Goal: Information Seeking & Learning: Learn about a topic

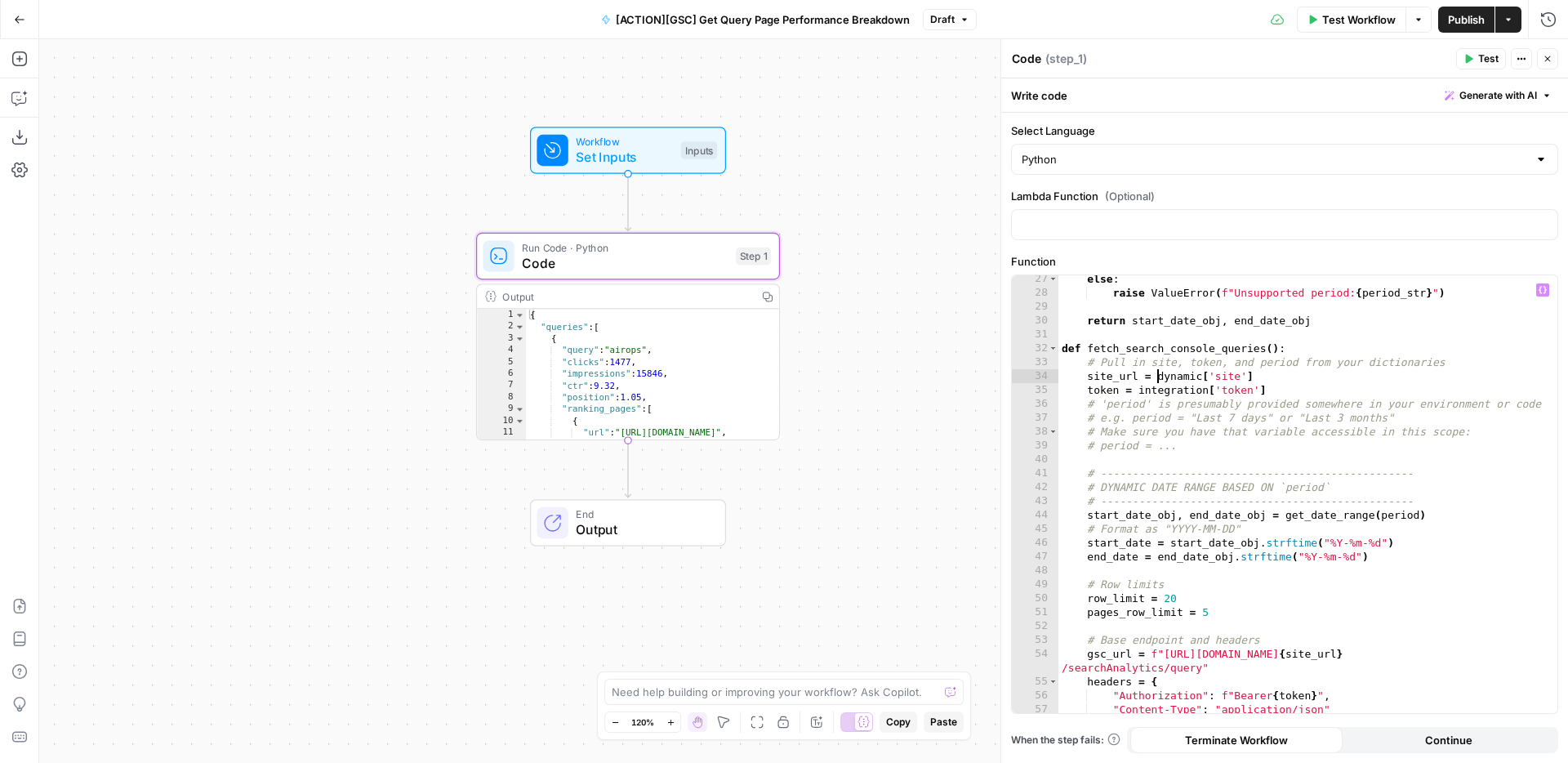
scroll to position [378, 0]
click at [336, 326] on div "Workflow Set Inputs Inputs Run Code · Python Code Step 1 Output Copy 1 2 3 4 5 …" at bounding box center [803, 401] width 1529 height 724
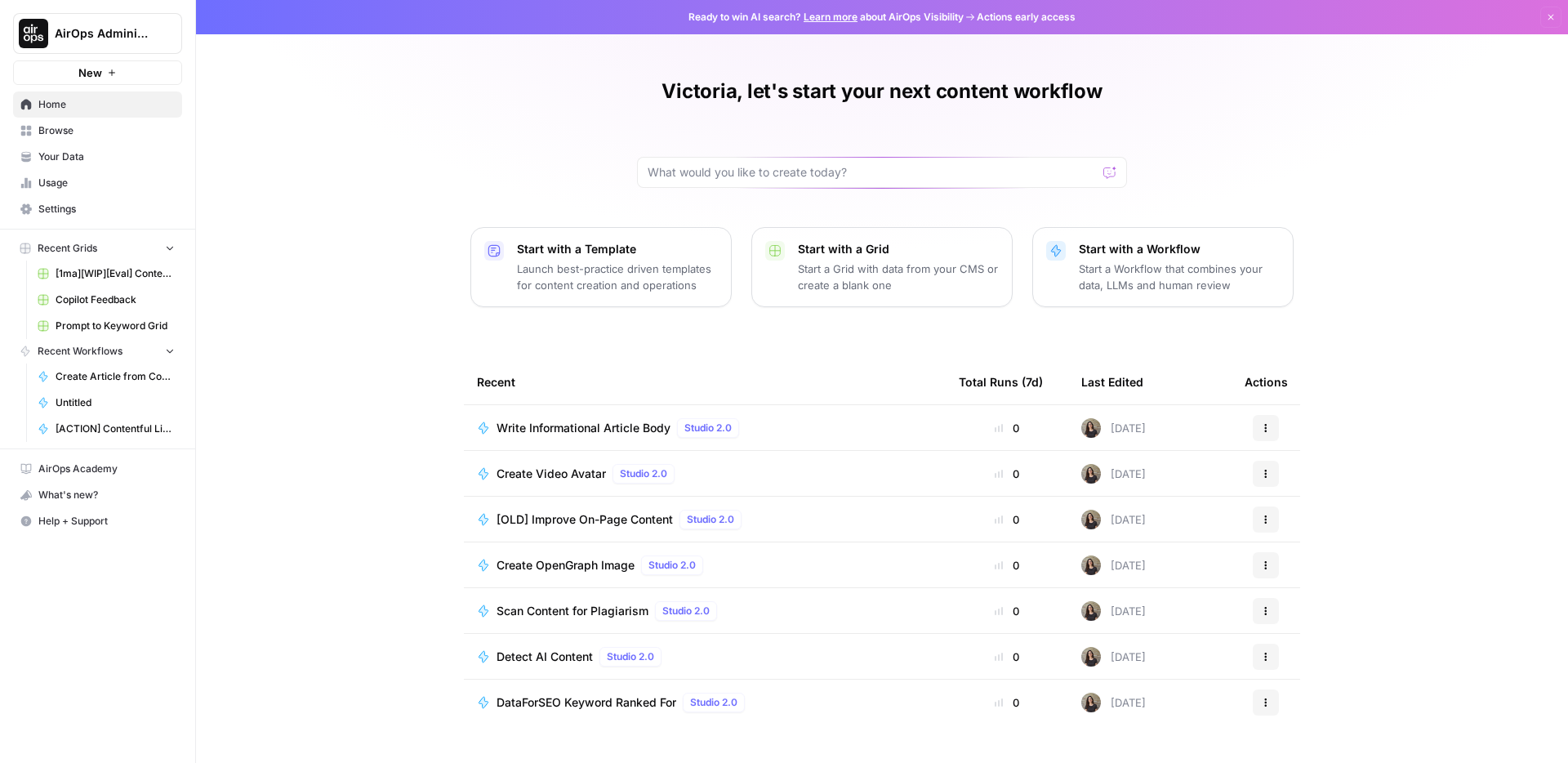
click at [109, 55] on div "AirOps Administrative New" at bounding box center [97, 43] width 195 height 85
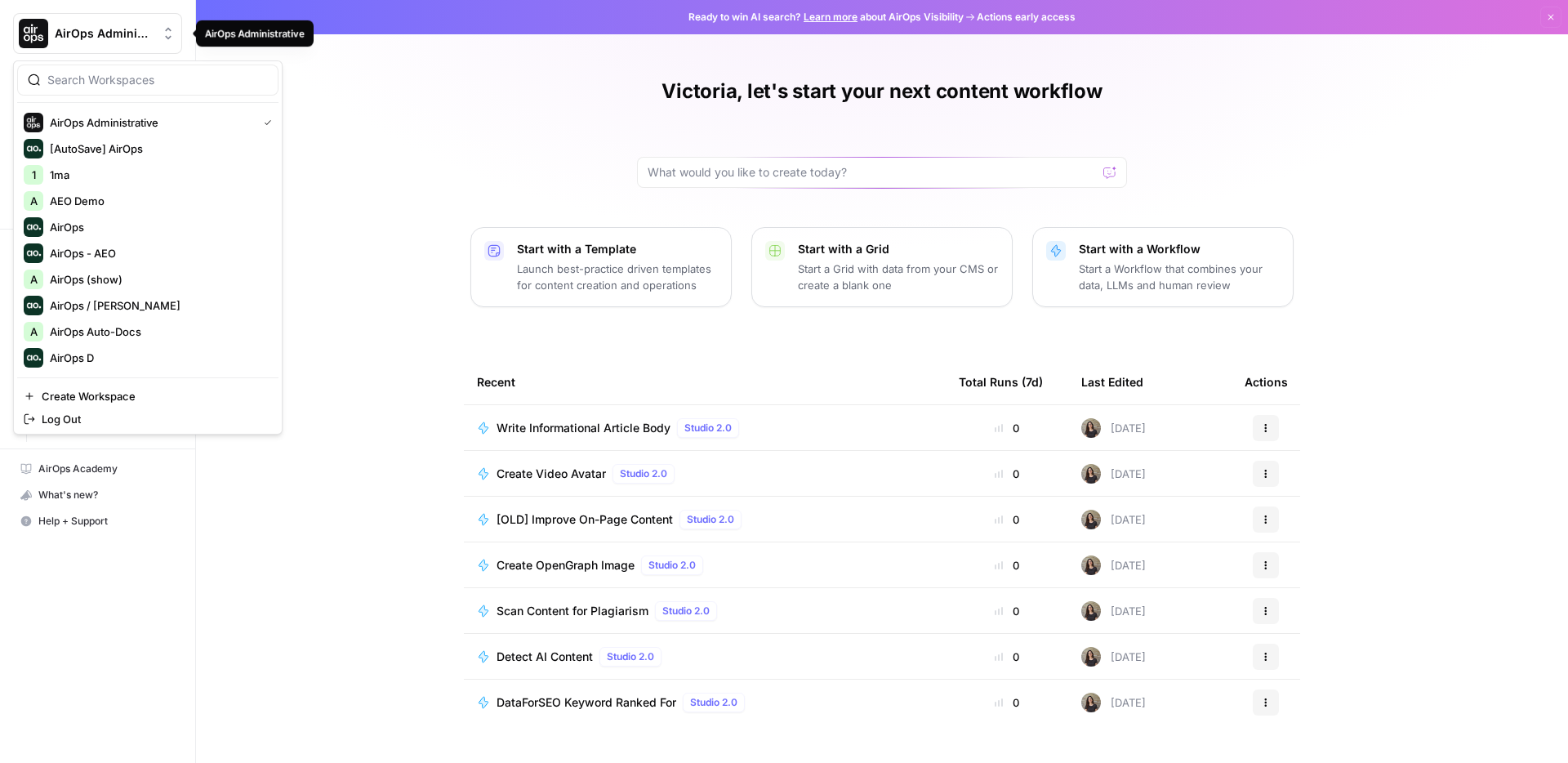
click at [111, 37] on span "AirOps Administrative" at bounding box center [104, 33] width 99 height 17
type input "ae"
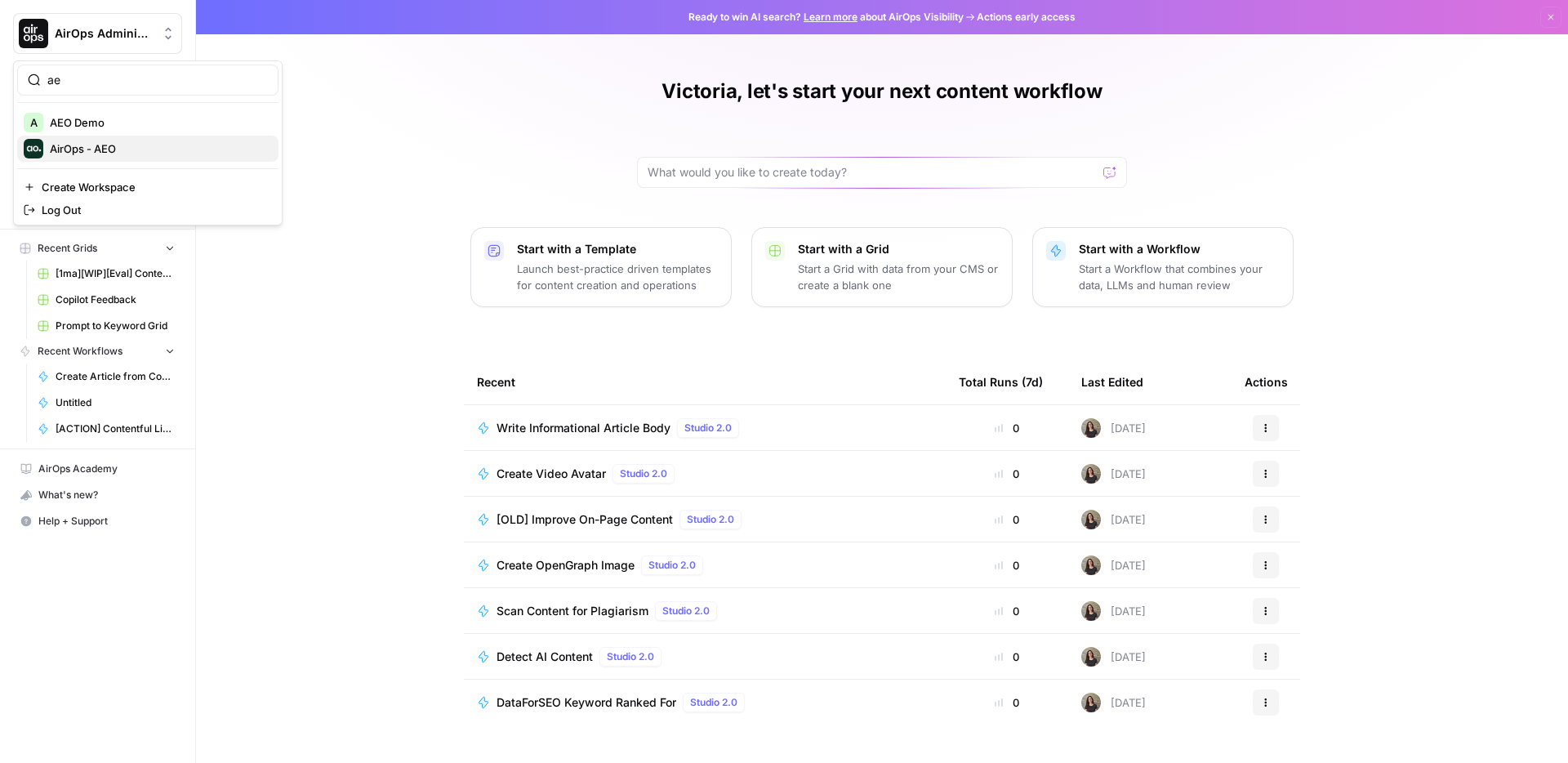
click at [119, 141] on span "AirOps - AEO" at bounding box center [157, 148] width 216 height 17
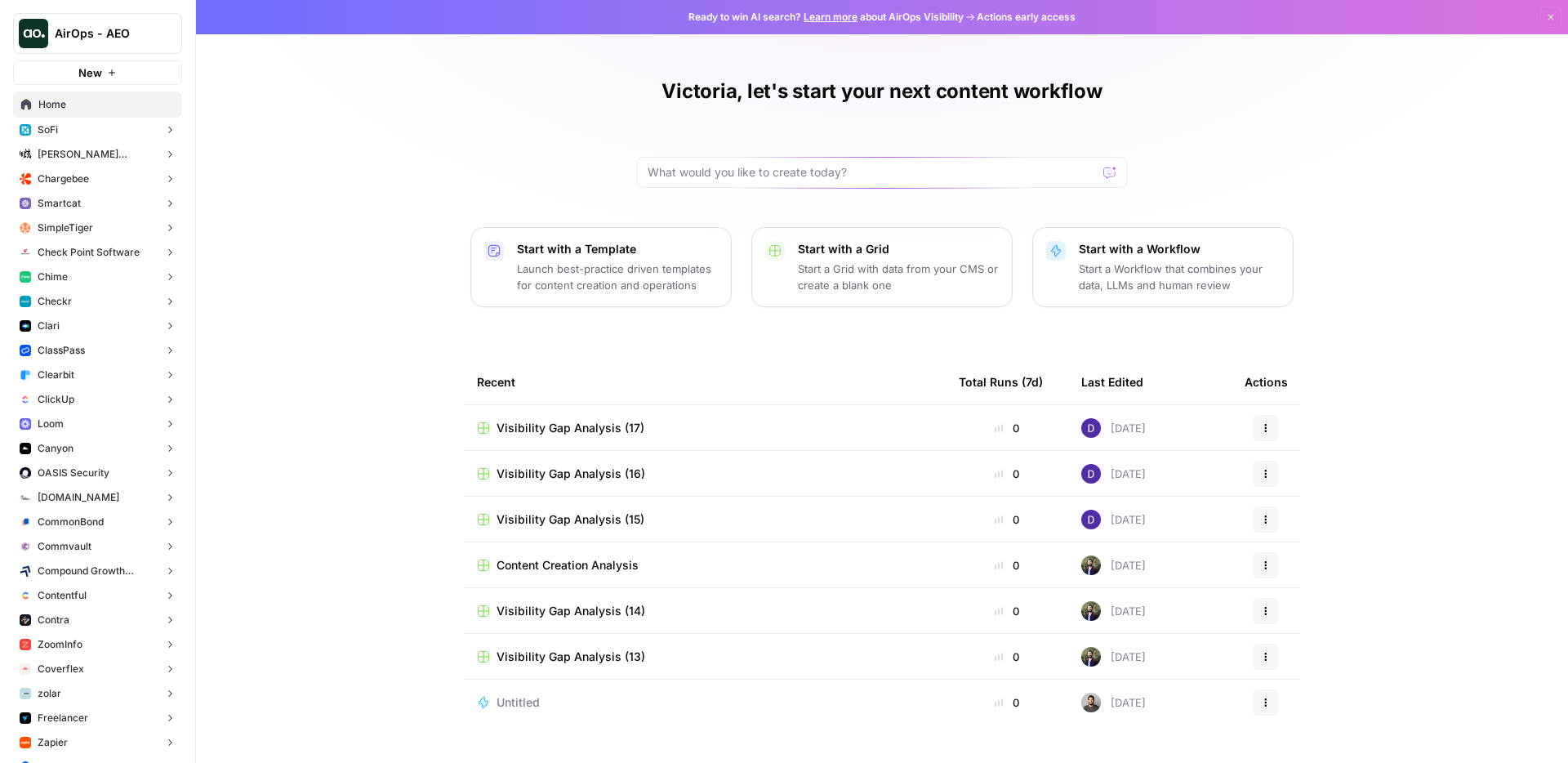
click at [84, 375] on button "Clearbit" at bounding box center [97, 375] width 169 height 24
click at [112, 402] on link "Insights" at bounding box center [105, 399] width 153 height 24
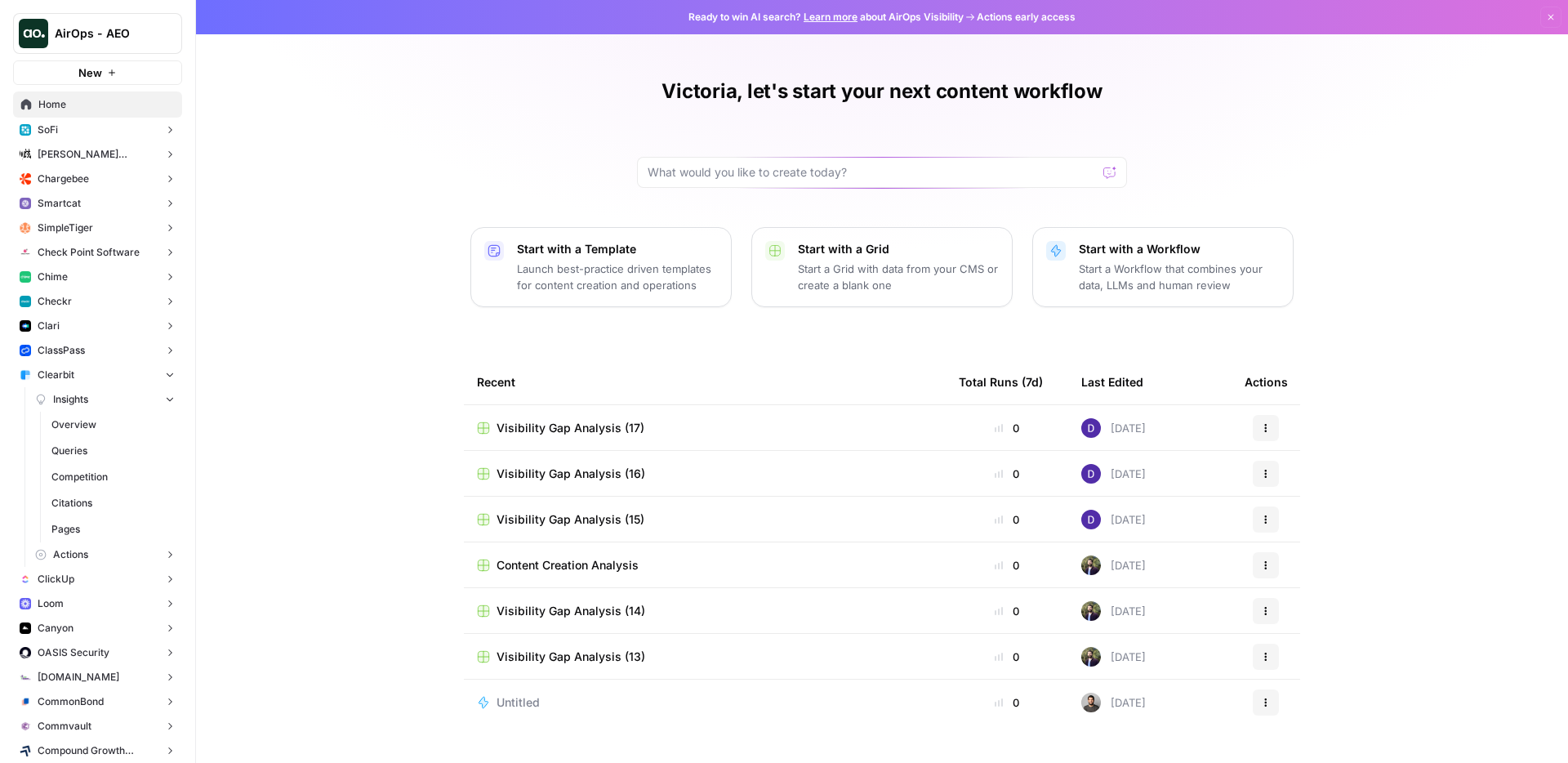
click at [118, 444] on span "Queries" at bounding box center [113, 451] width 124 height 15
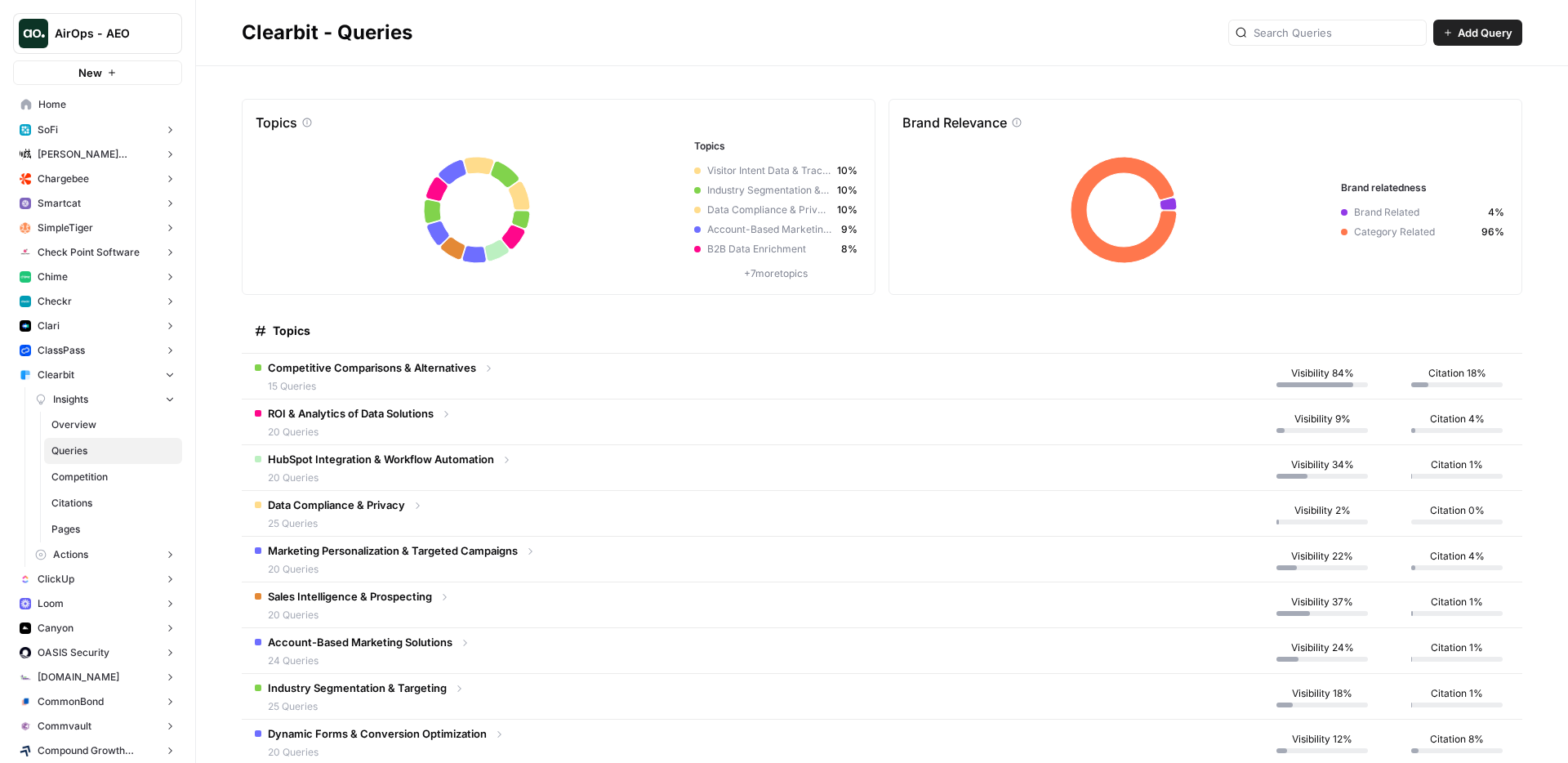
click at [433, 418] on span "ROI & Analytics of Data Solutions" at bounding box center [351, 413] width 166 height 17
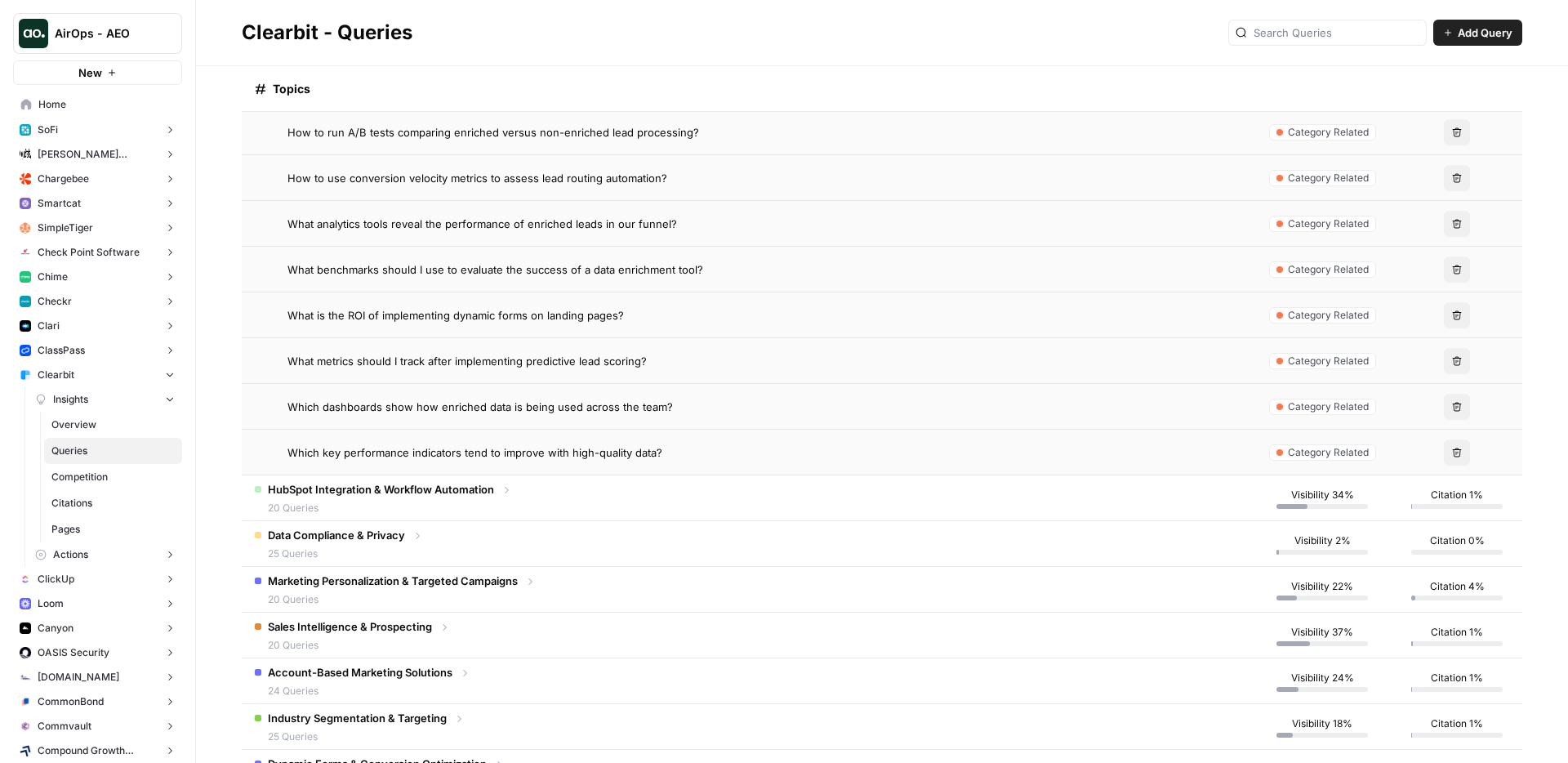
scroll to position [1087, 0]
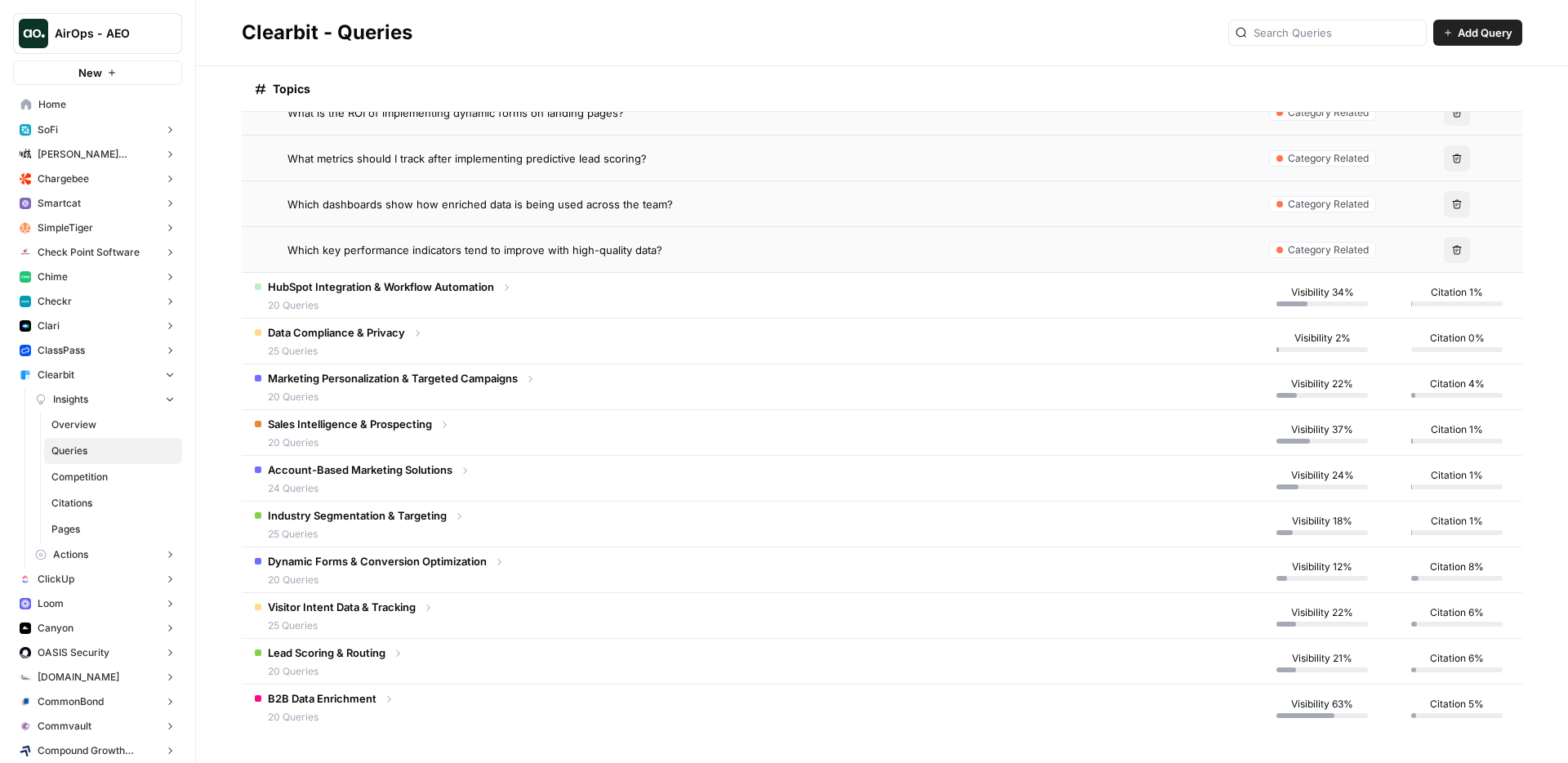
click at [386, 562] on span "Dynamic Forms & Conversion Optimization" at bounding box center [378, 560] width 219 height 17
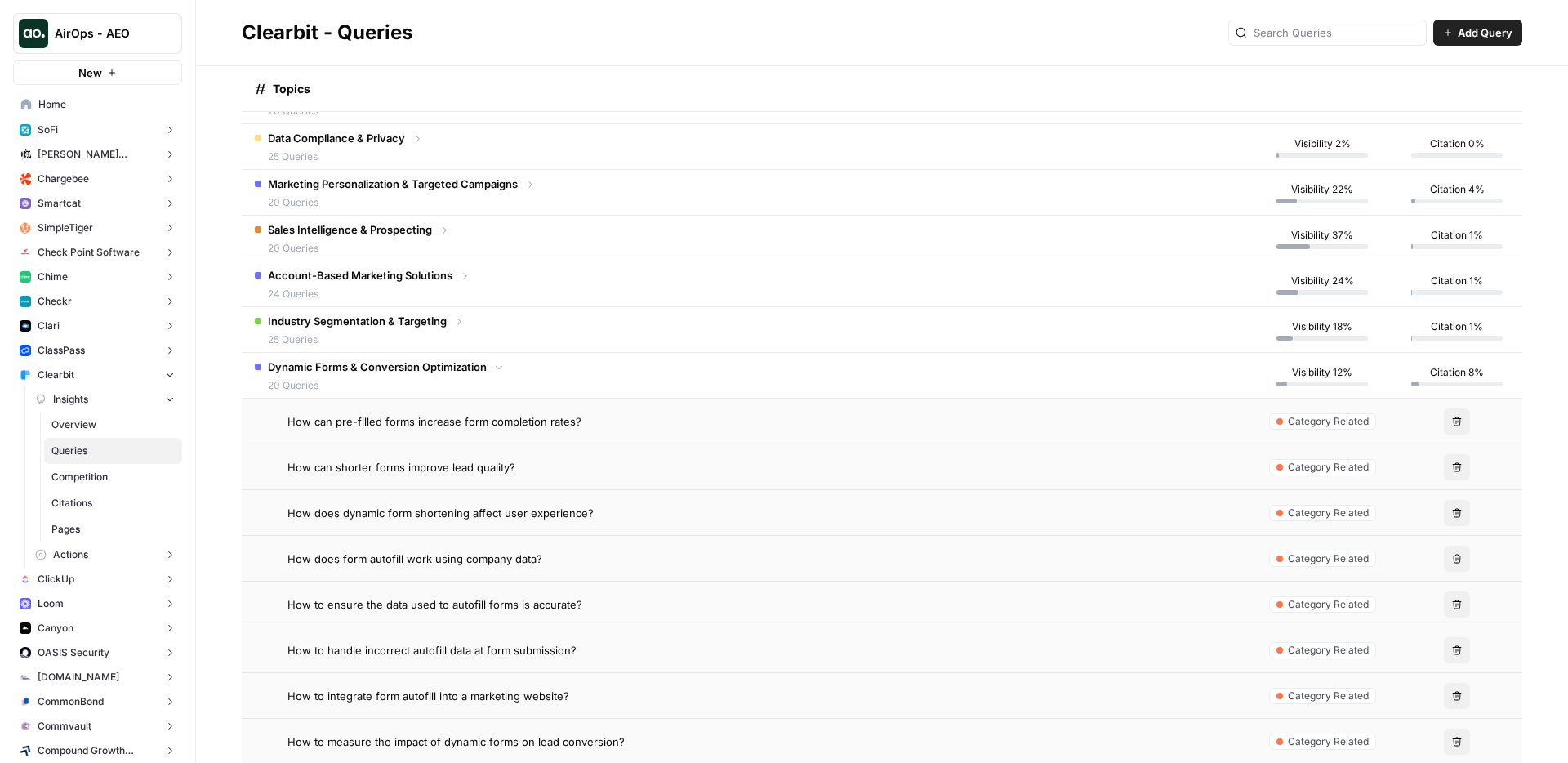
scroll to position [1085, 0]
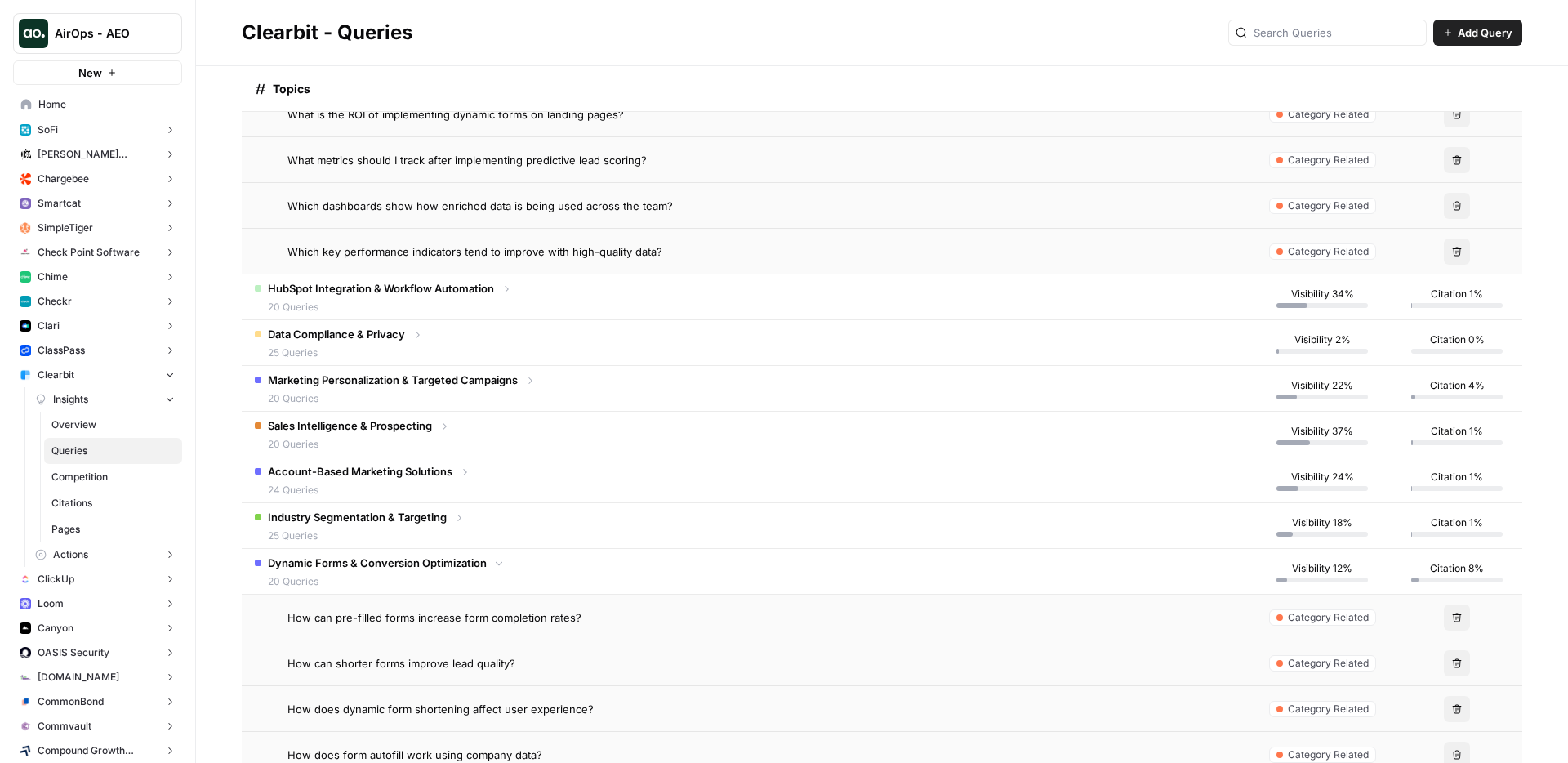
click at [404, 574] on span "20 Queries" at bounding box center [378, 581] width 219 height 15
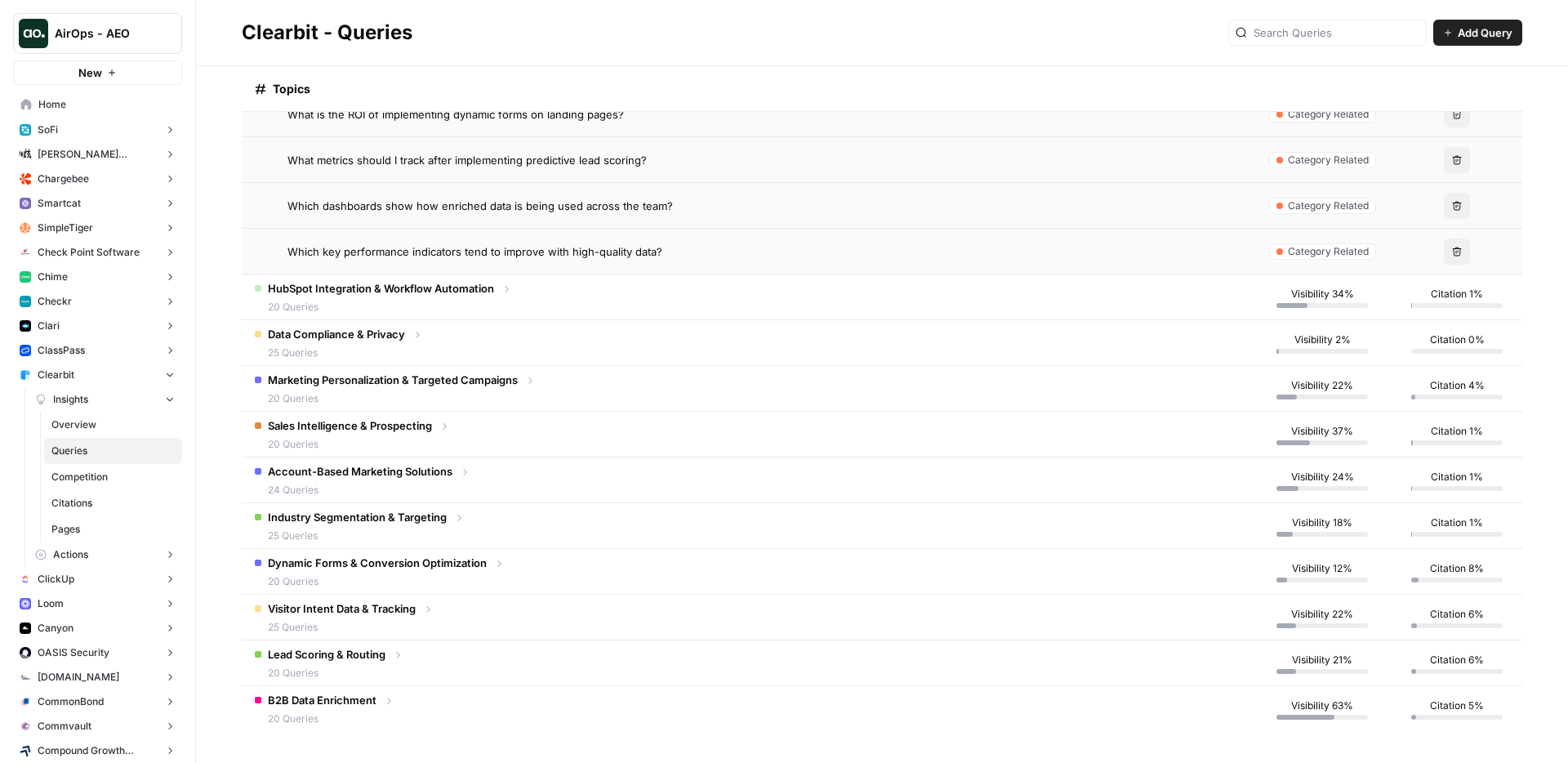
scroll to position [1087, 0]
click at [372, 675] on span "20 Queries" at bounding box center [326, 671] width 117 height 15
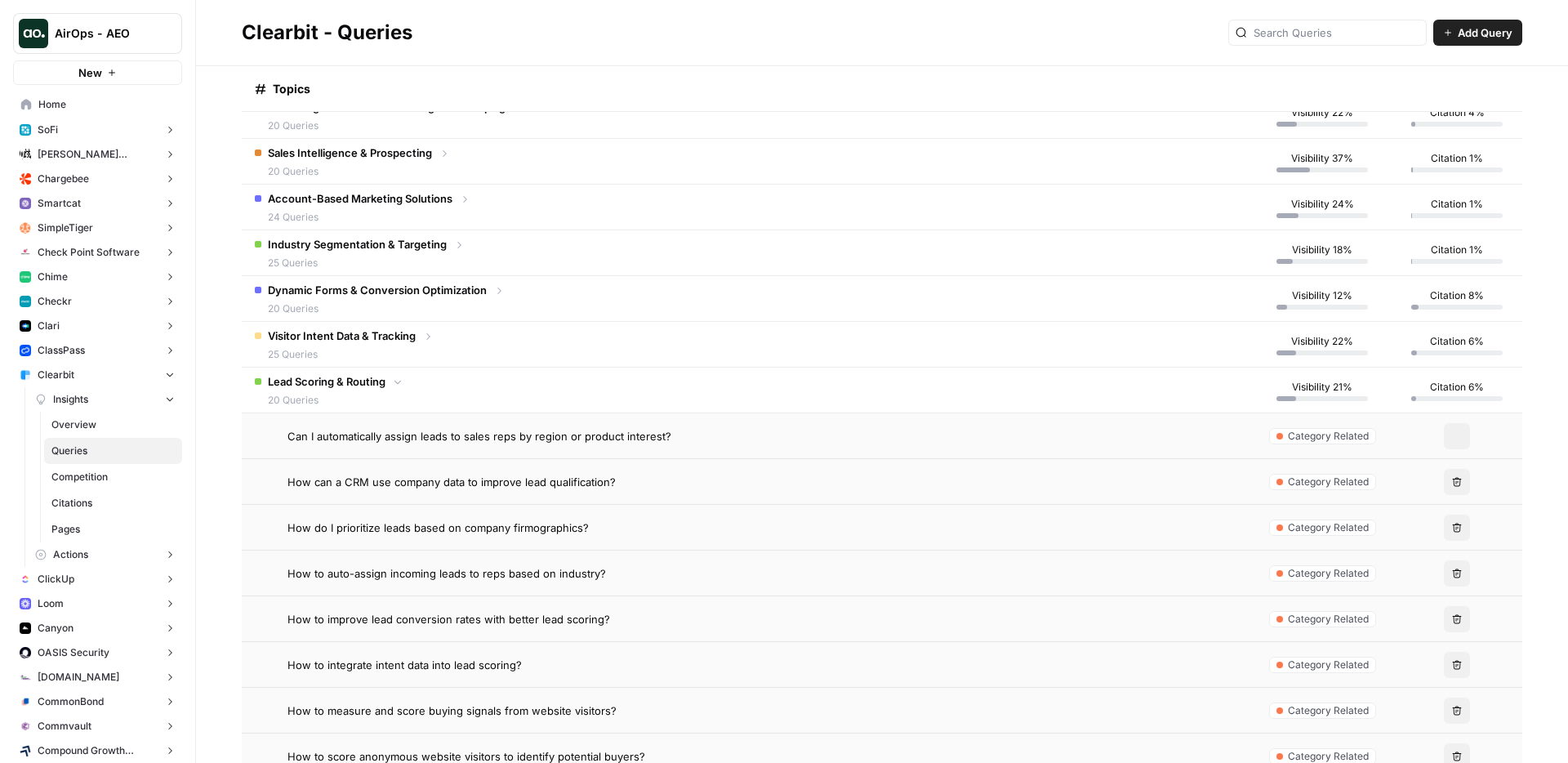
scroll to position [1222, 0]
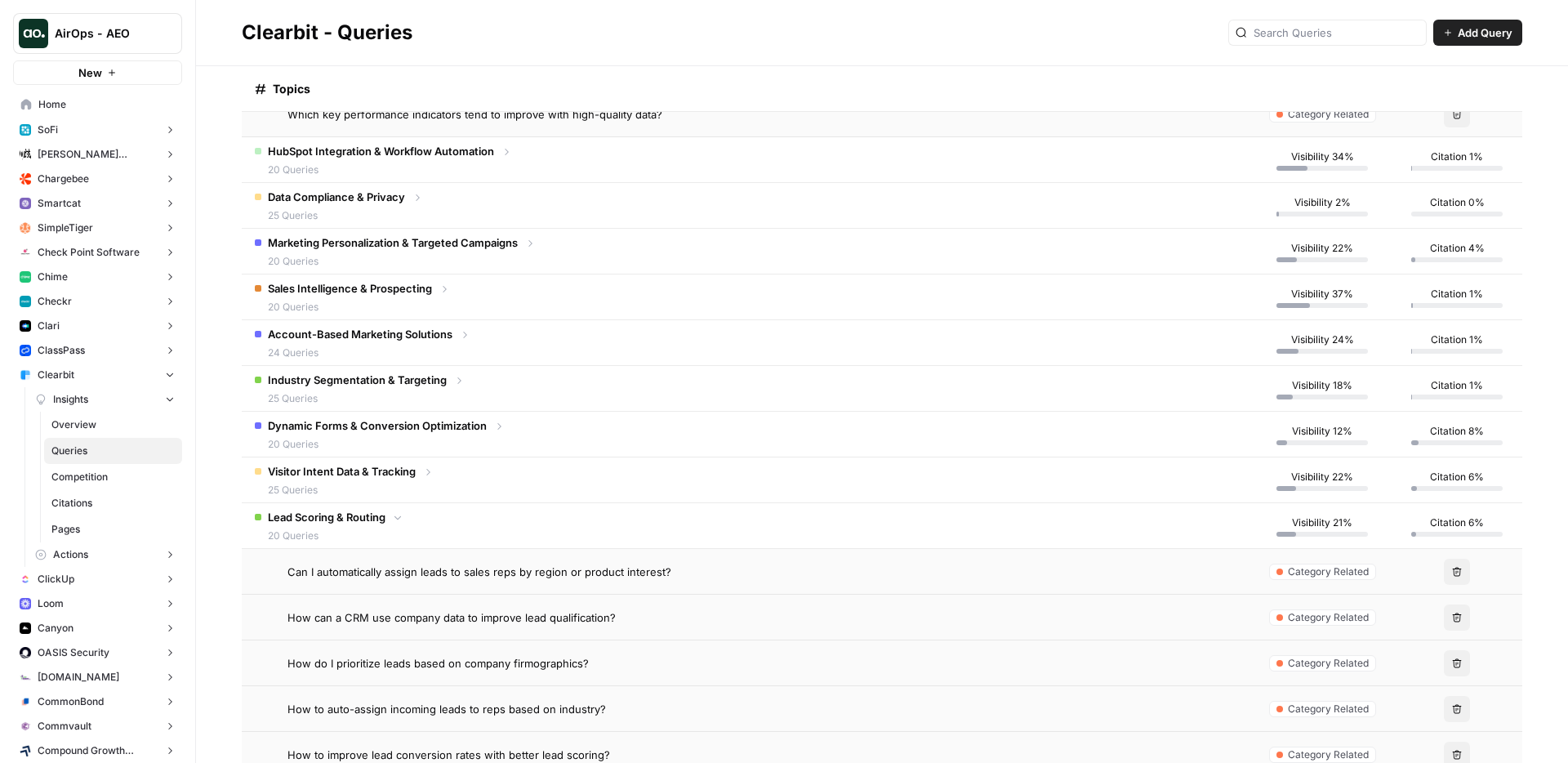
click at [354, 371] on span "Industry Segmentation & Targeting" at bounding box center [358, 379] width 179 height 17
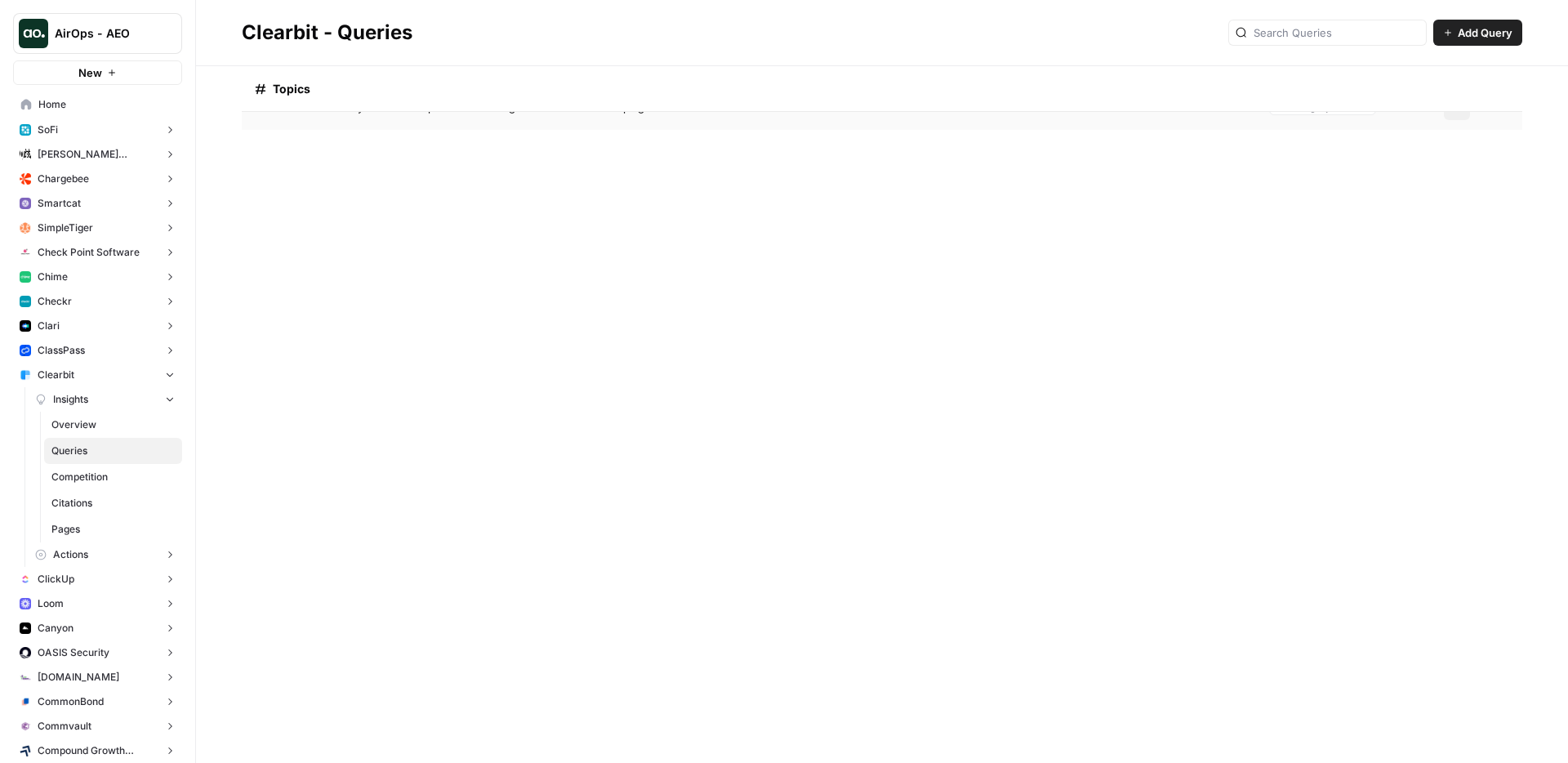
scroll to position [982, 0]
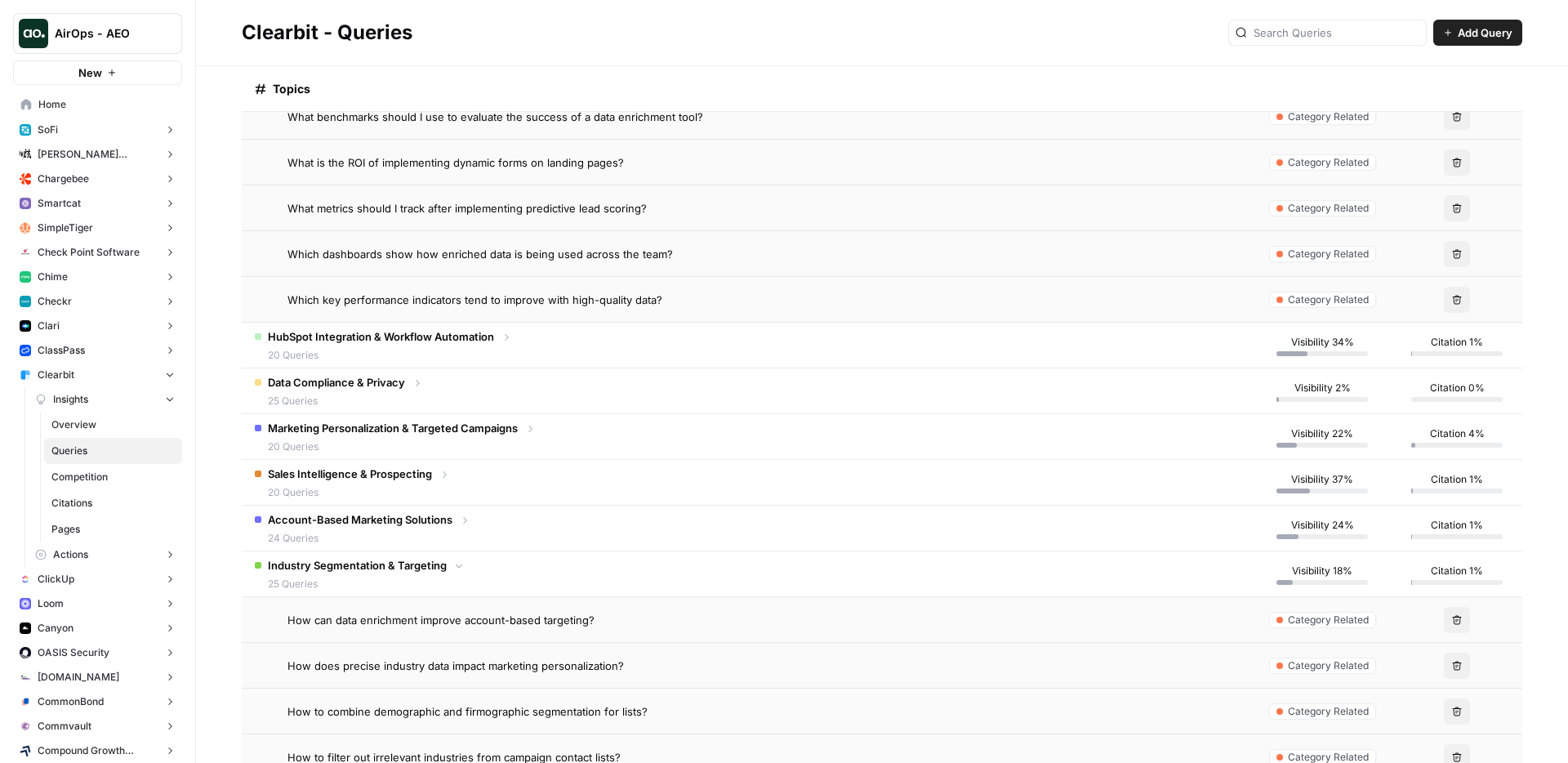
click at [330, 389] on span "Data Compliance & Privacy" at bounding box center [337, 382] width 137 height 17
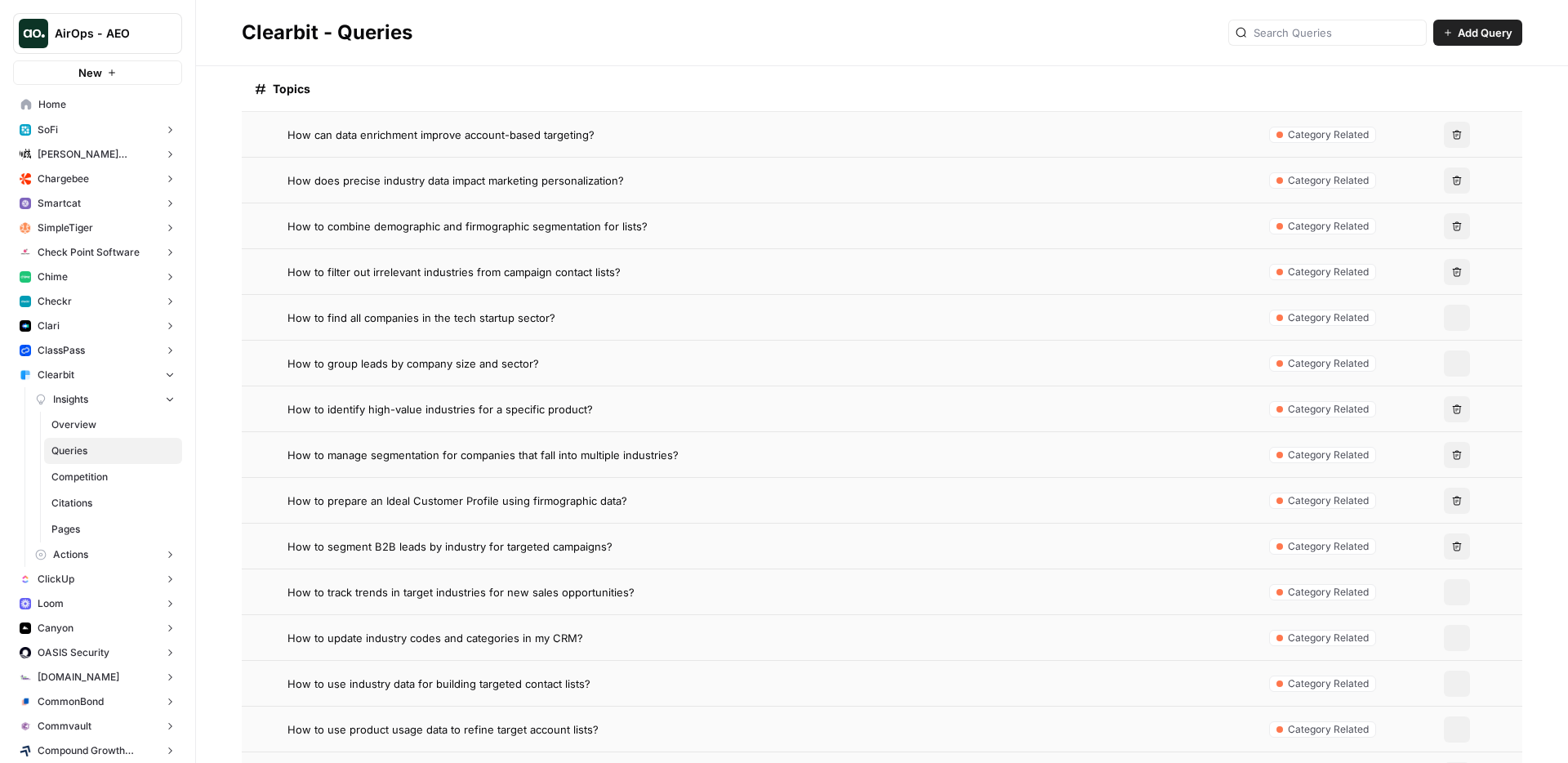
scroll to position [2802, 0]
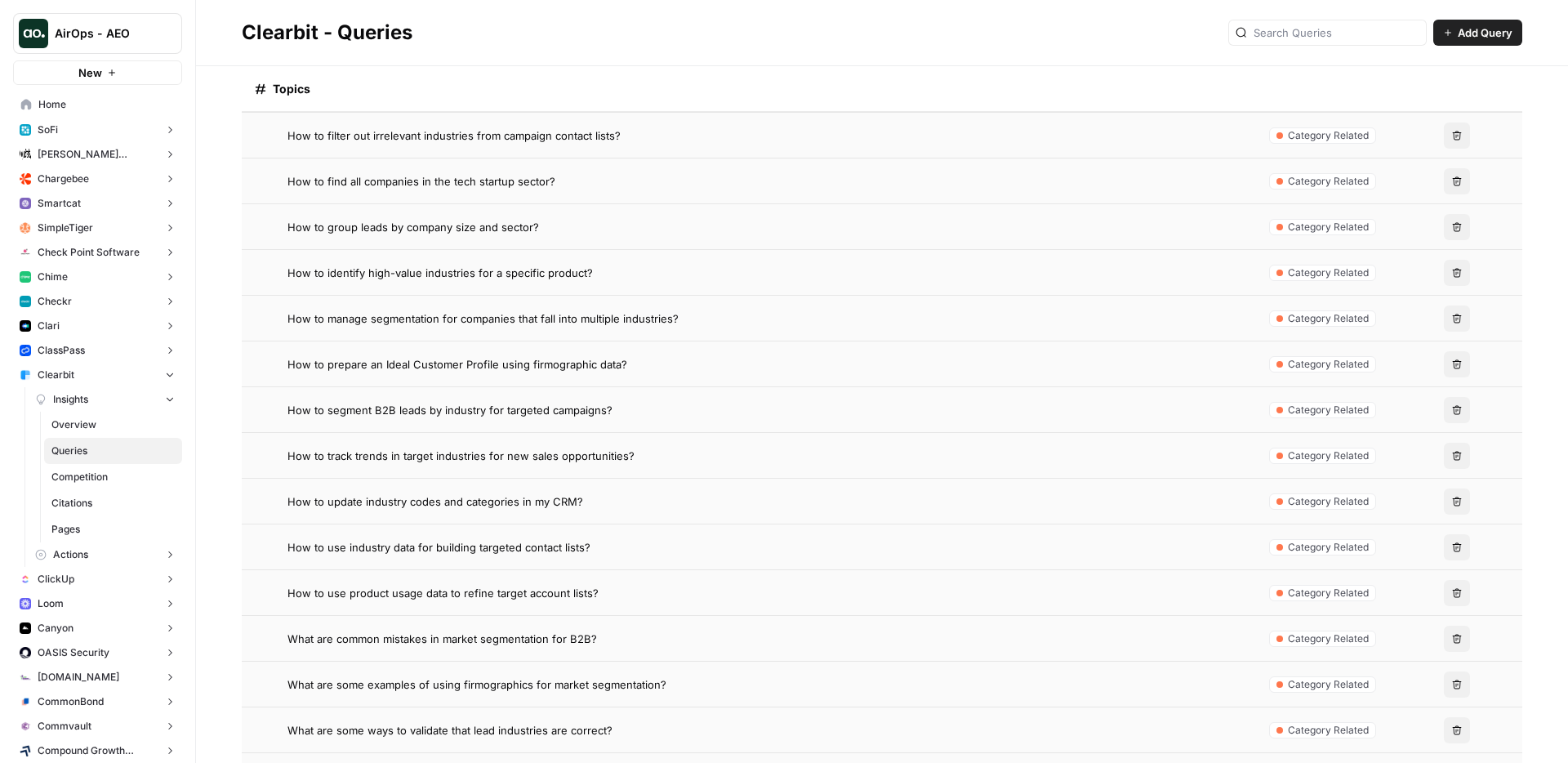
click at [733, 70] on div "Topics" at bounding box center [747, 89] width 985 height 45
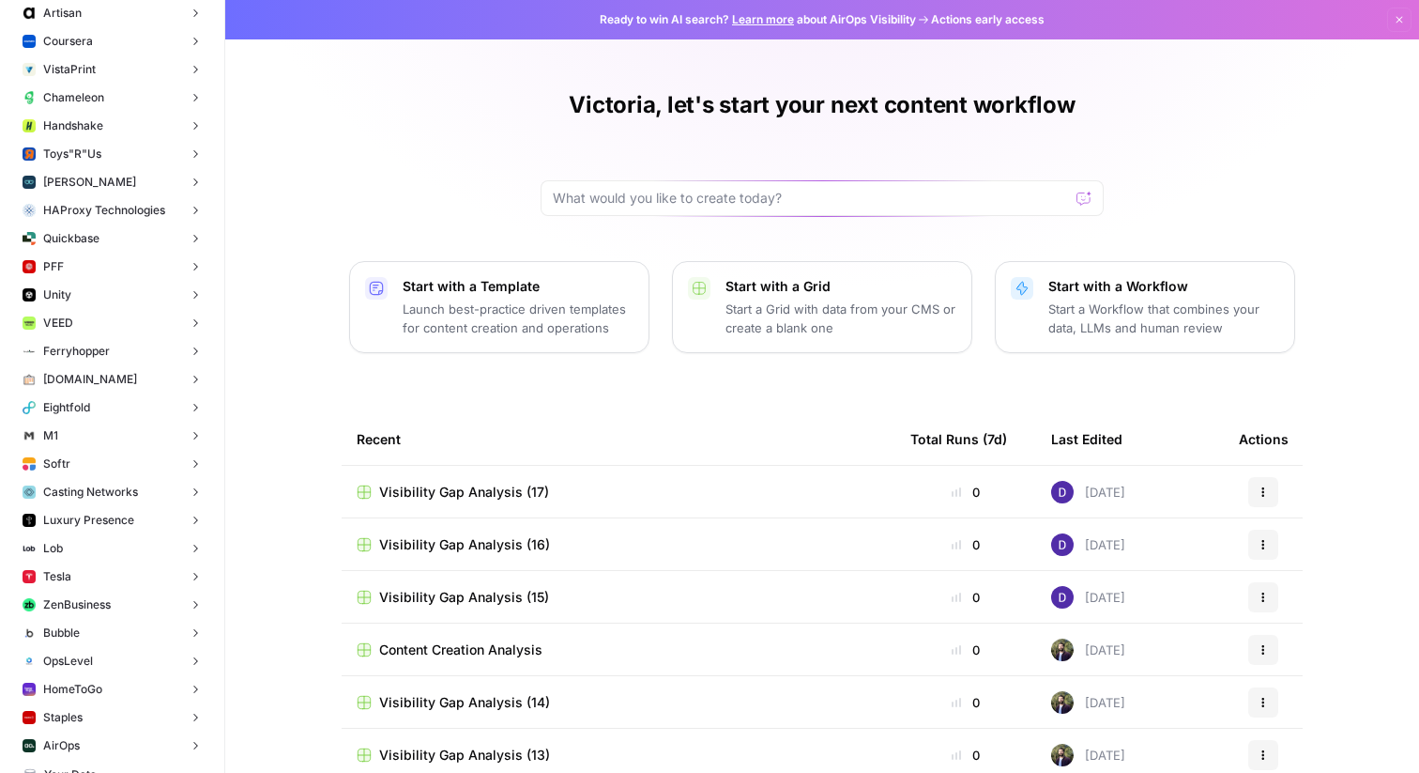
scroll to position [6878, 0]
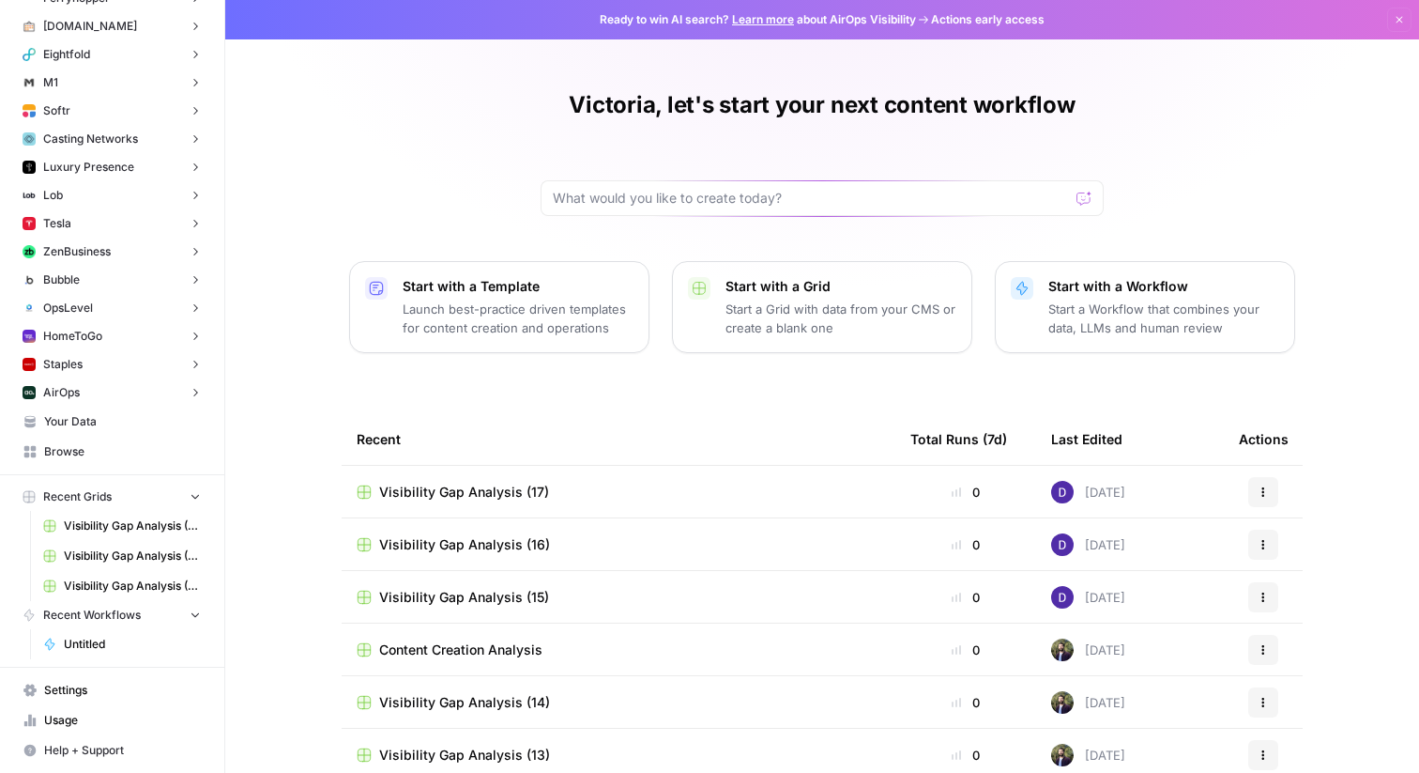
click at [144, 418] on span "Your Data" at bounding box center [122, 421] width 157 height 17
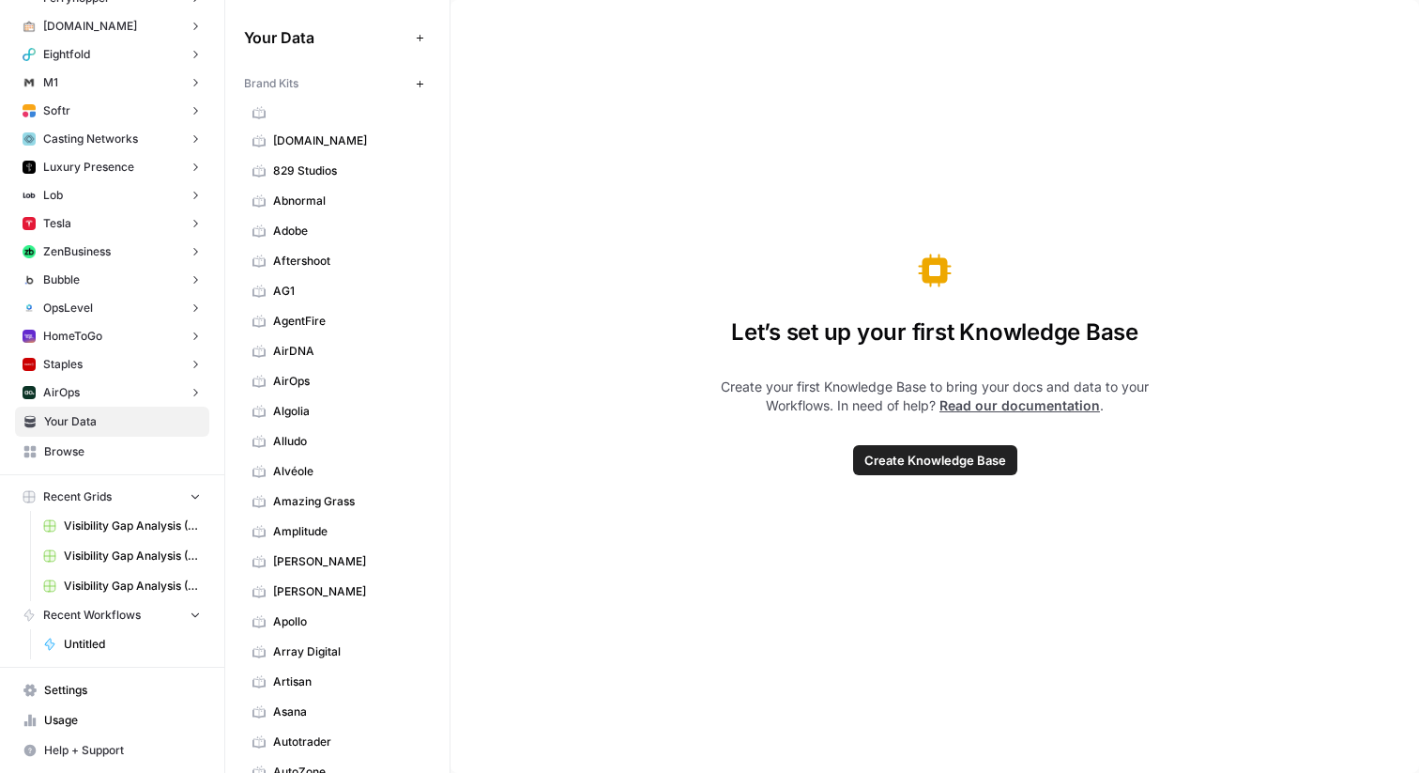
click at [329, 208] on span "Abnormal" at bounding box center [347, 200] width 149 height 17
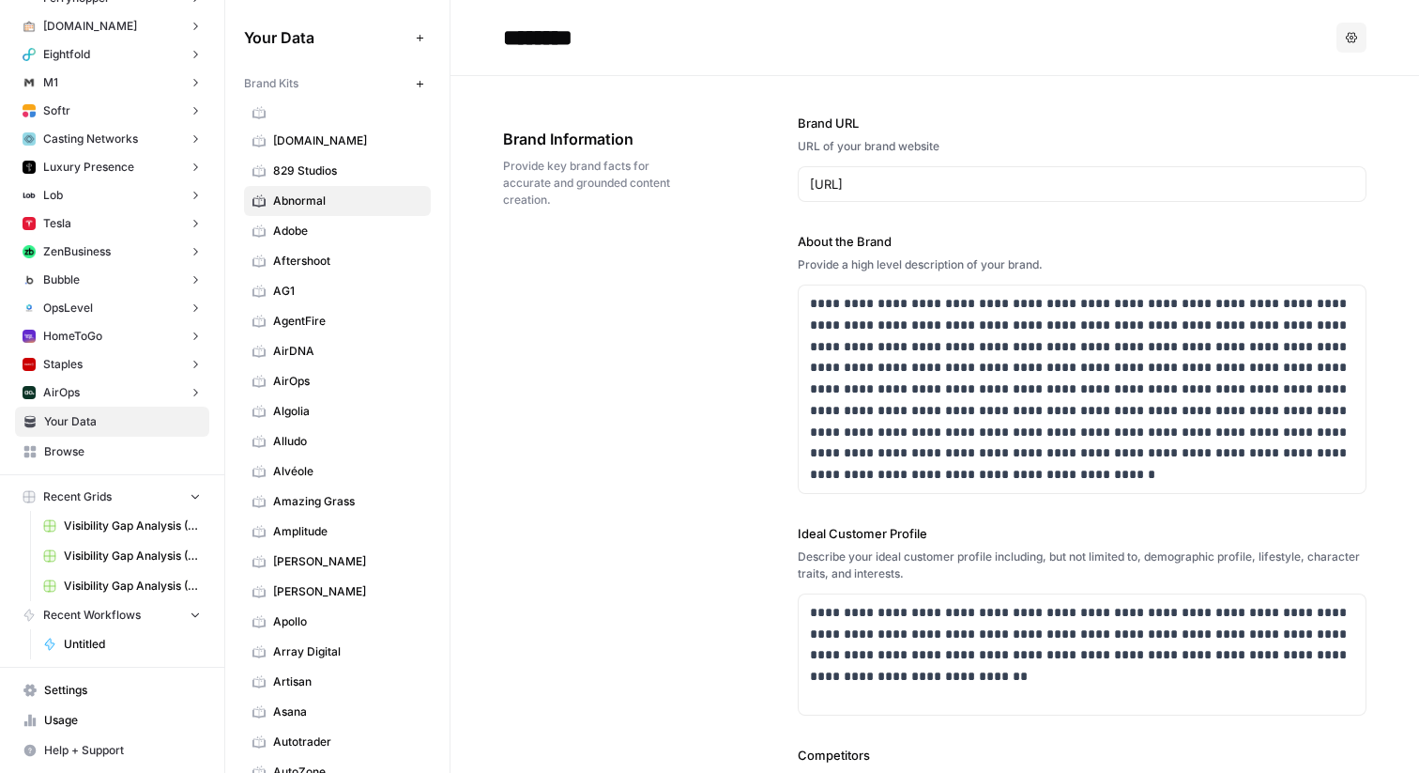
click at [547, 384] on div "**********" at bounding box center [935, 620] width 864 height 1089
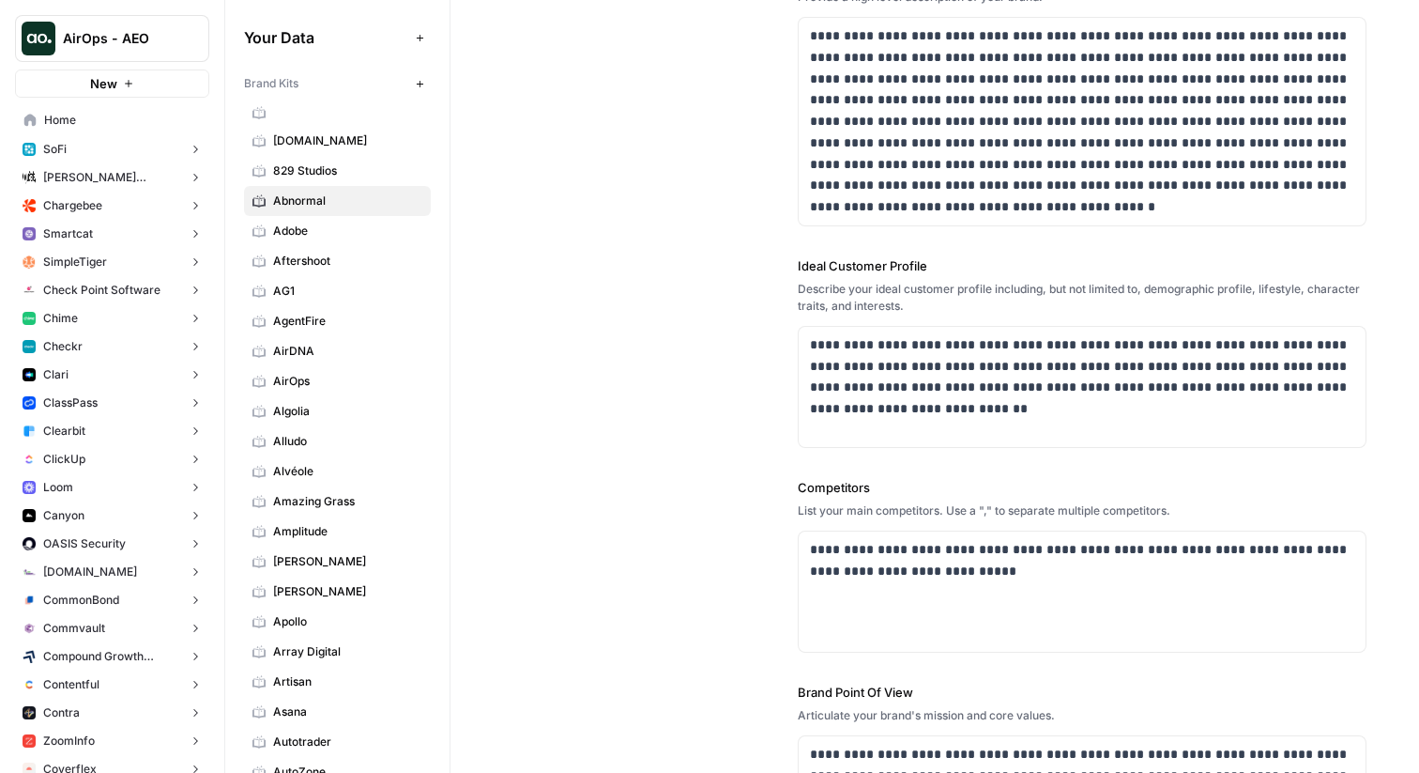
scroll to position [276, 0]
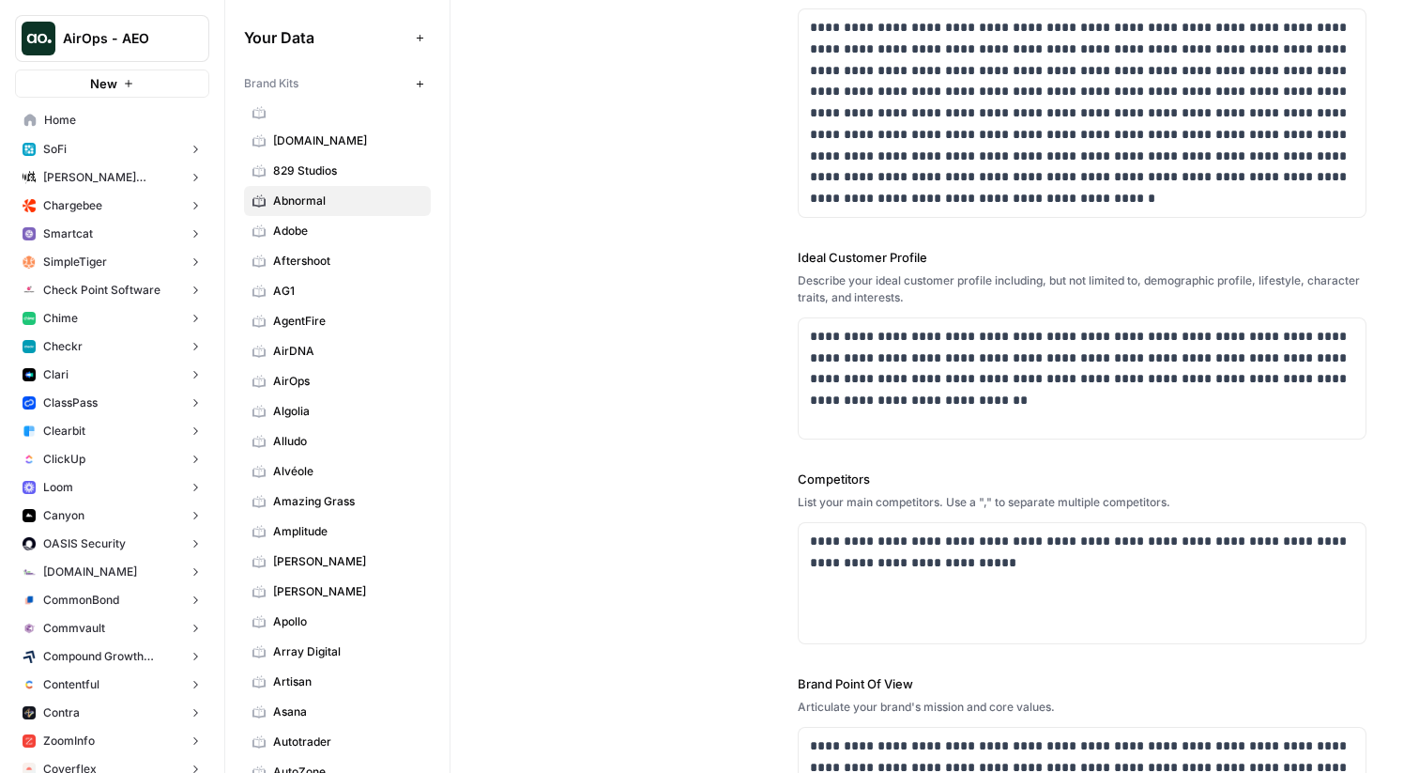
click at [618, 174] on div "**********" at bounding box center [935, 344] width 864 height 1089
